Goal: Information Seeking & Learning: Learn about a topic

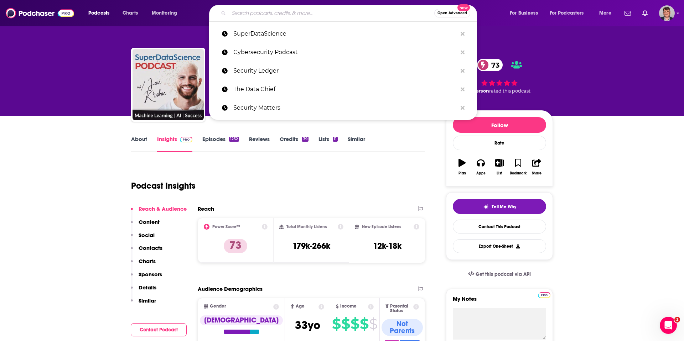
click at [272, 16] on input "Search podcasts, credits, & more..." at bounding box center [331, 12] width 205 height 11
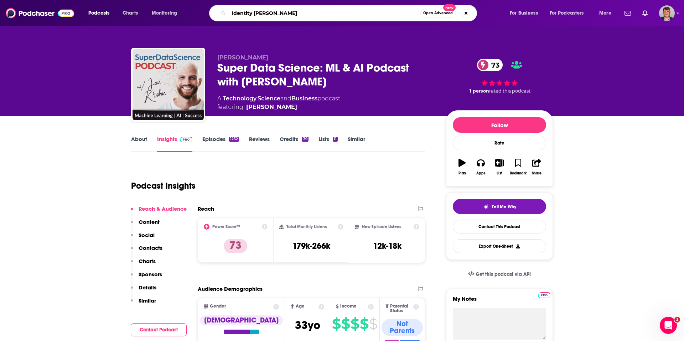
type input "Identity Jedi"
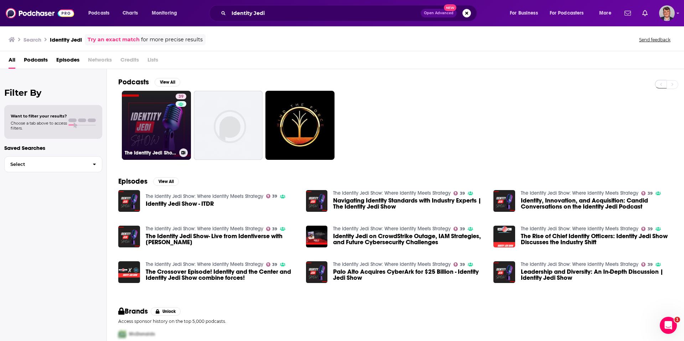
click at [182, 134] on link "39 The Identity Jedi Show: Where Identity Meets Strategy" at bounding box center [156, 125] width 69 height 69
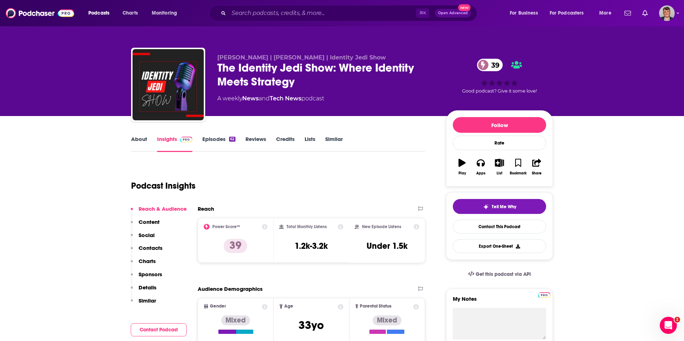
click at [131, 152] on link "About" at bounding box center [139, 144] width 16 height 16
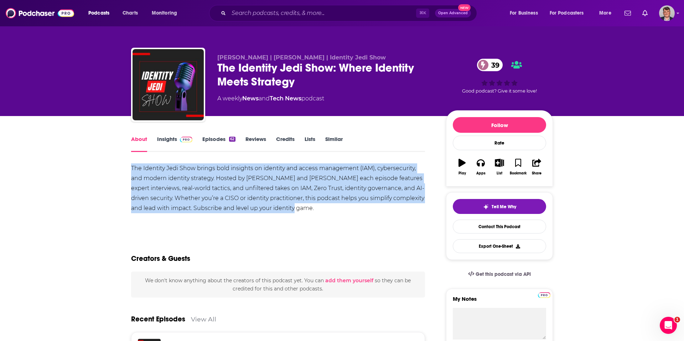
drag, startPoint x: 79, startPoint y: 199, endPoint x: 267, endPoint y: 240, distance: 192.1
click at [267, 213] on div "The Identity Jedi Show brings bold insights on identity and access management (…" at bounding box center [278, 188] width 294 height 50
copy div "The Identity Jedi Show brings bold insights on identity and access management (…"
click at [160, 205] on div "The Identity Jedi Show brings bold insights on identity and access management (…" at bounding box center [278, 188] width 294 height 50
drag, startPoint x: 160, startPoint y: 198, endPoint x: 239, endPoint y: 235, distance: 86.8
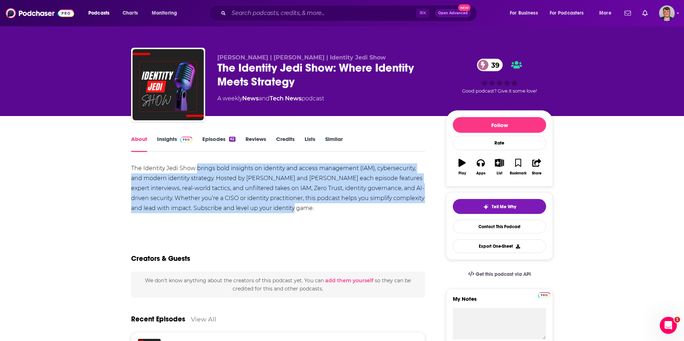
click at [239, 213] on div "The Identity Jedi Show brings bold insights on identity and access management (…" at bounding box center [278, 188] width 294 height 50
copy div "brings bold insights on identity and access management (IAM), cybersecurity, an…"
